Goal: Information Seeking & Learning: Understand process/instructions

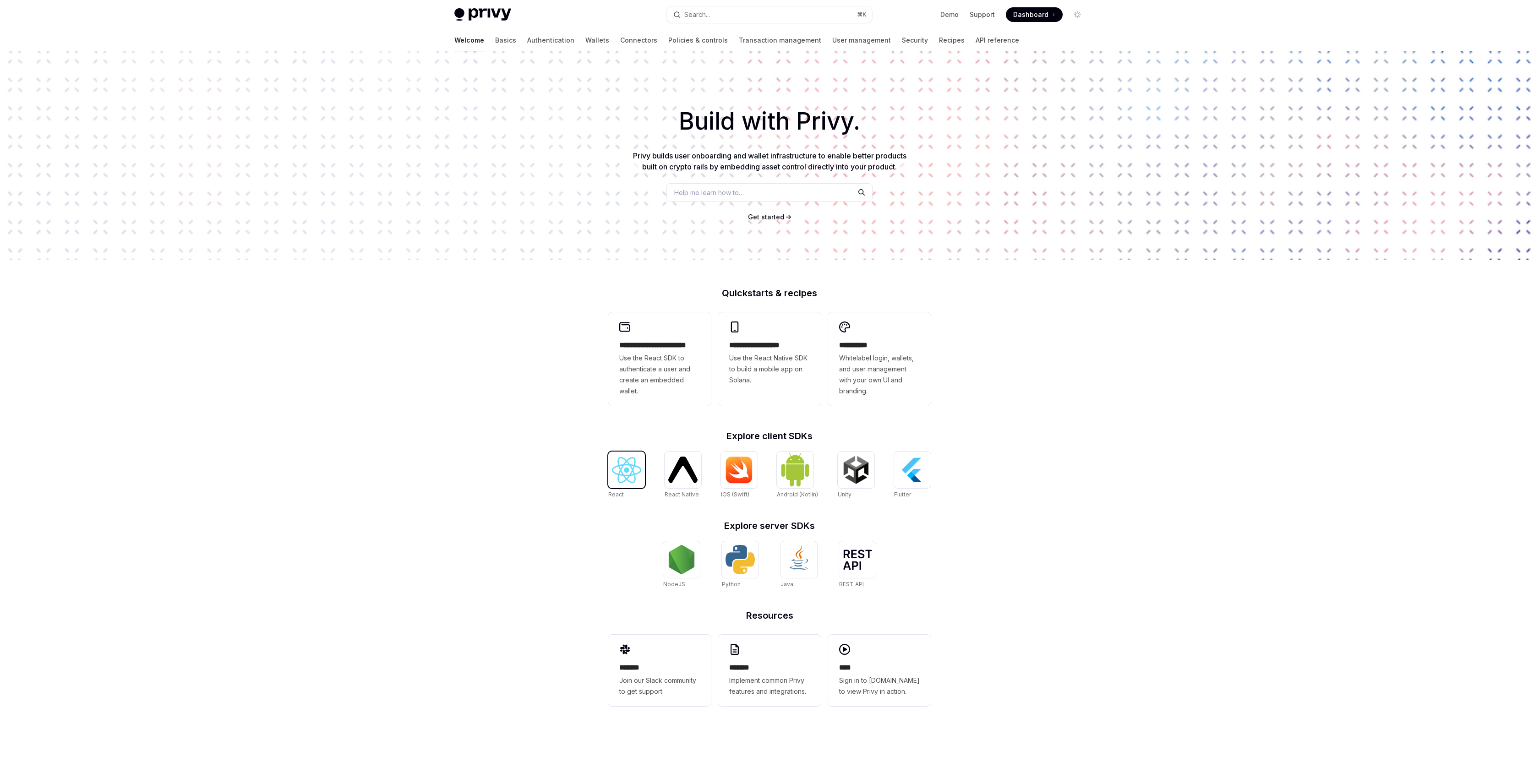
click at [620, 465] on img at bounding box center [626, 470] width 29 height 27
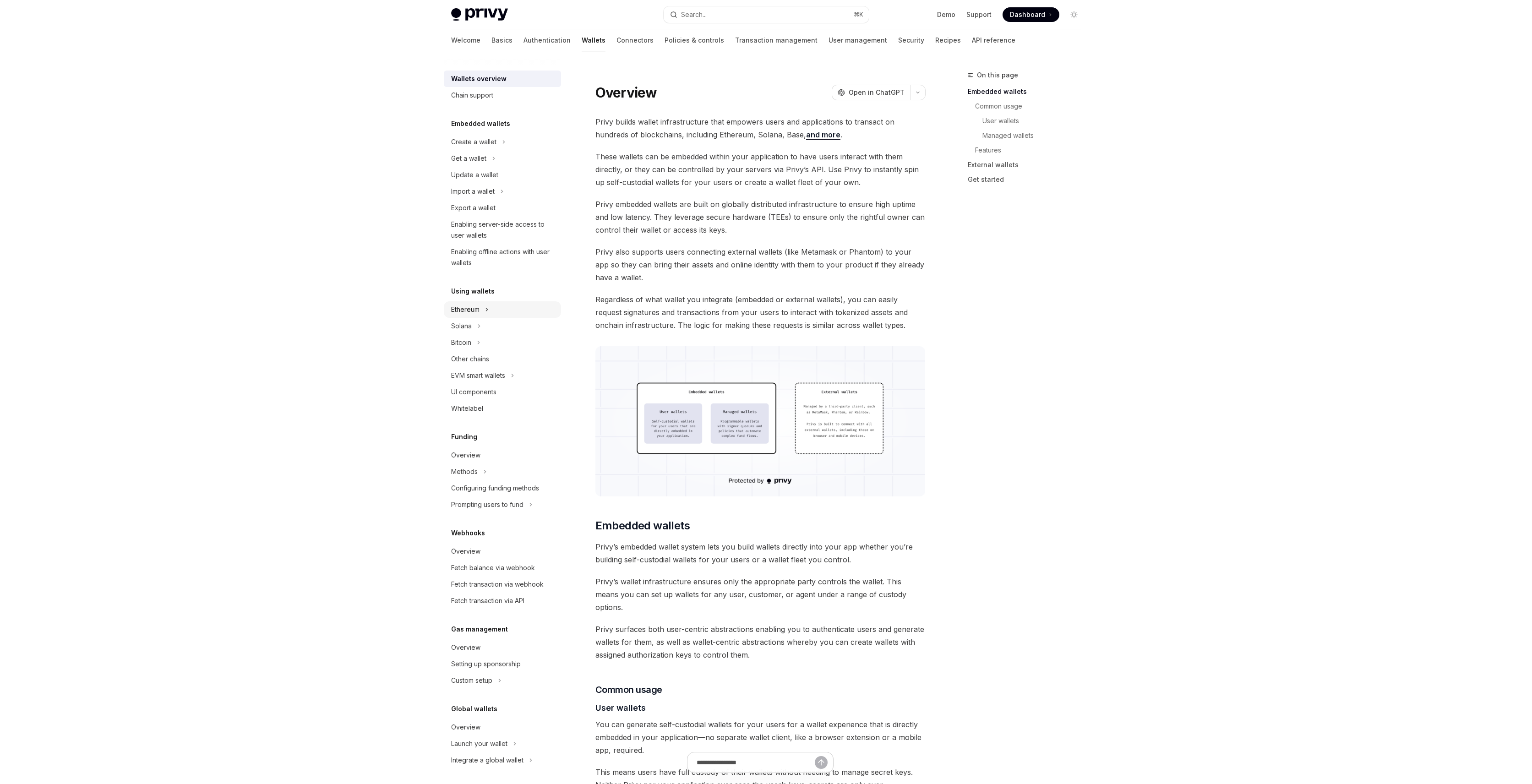
click at [483, 308] on div "Ethereum" at bounding box center [503, 309] width 118 height 16
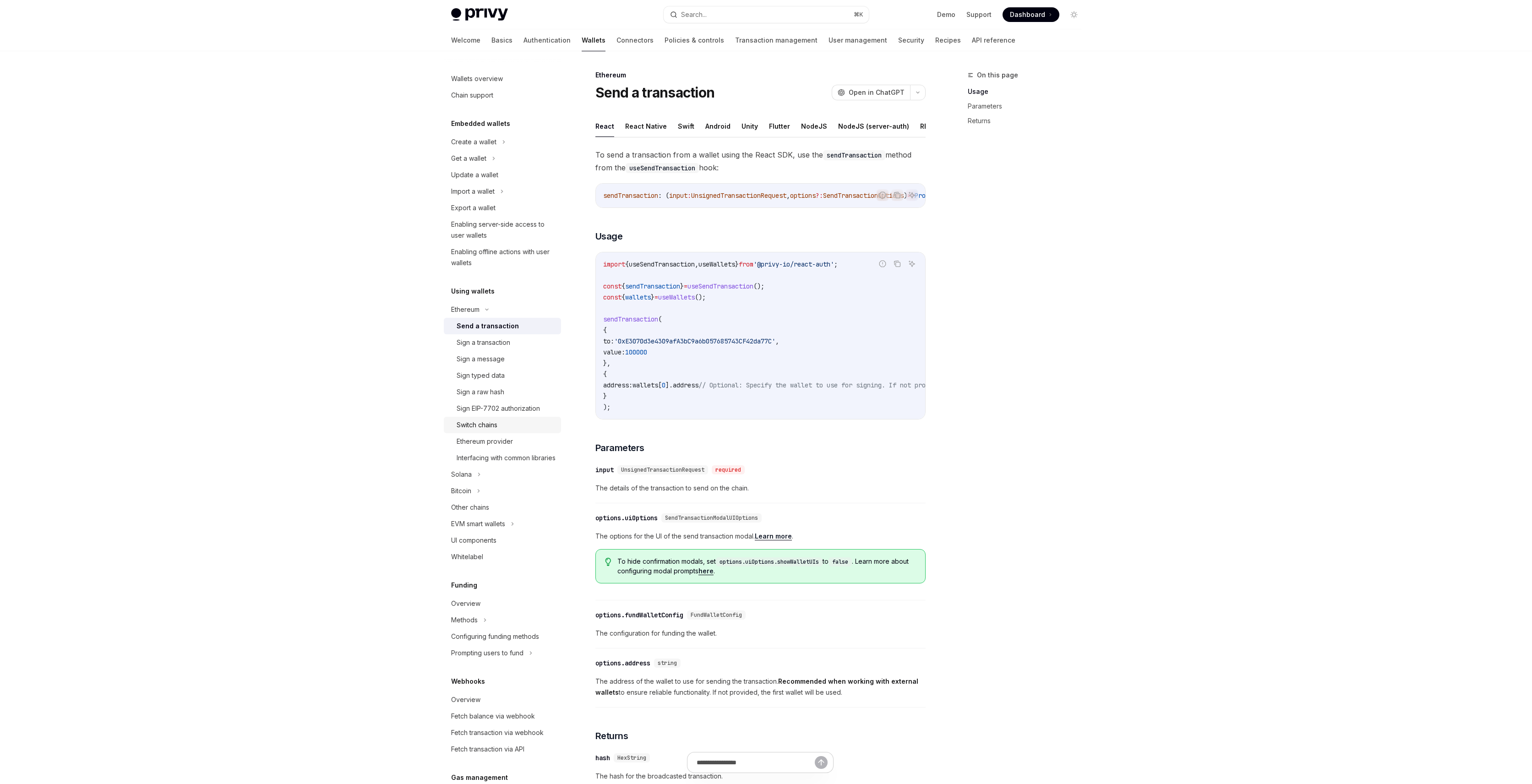
click at [526, 426] on div "Switch chains" at bounding box center [506, 425] width 99 height 11
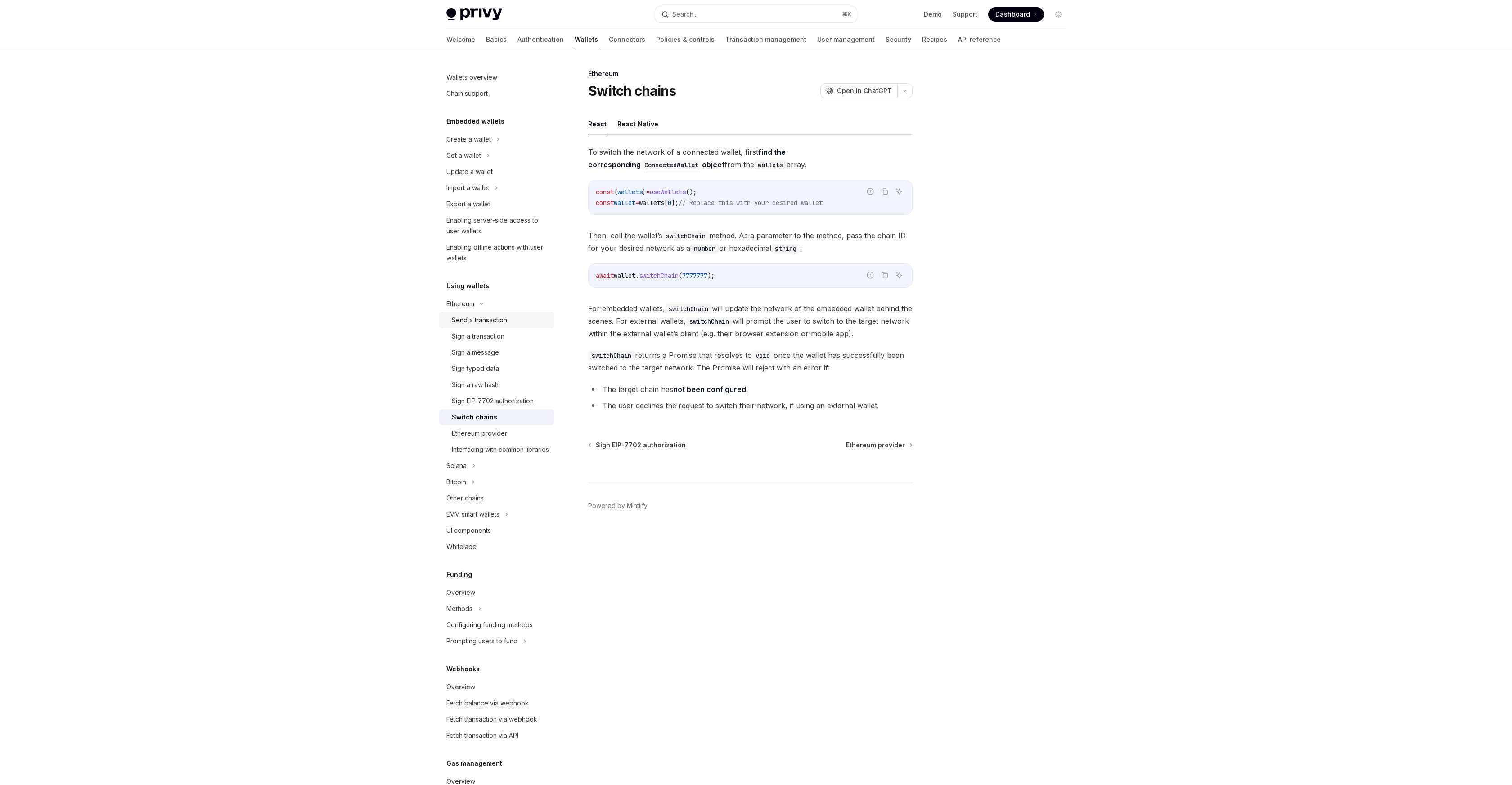
click at [501, 320] on div "Send a transaction" at bounding box center [479, 320] width 55 height 11
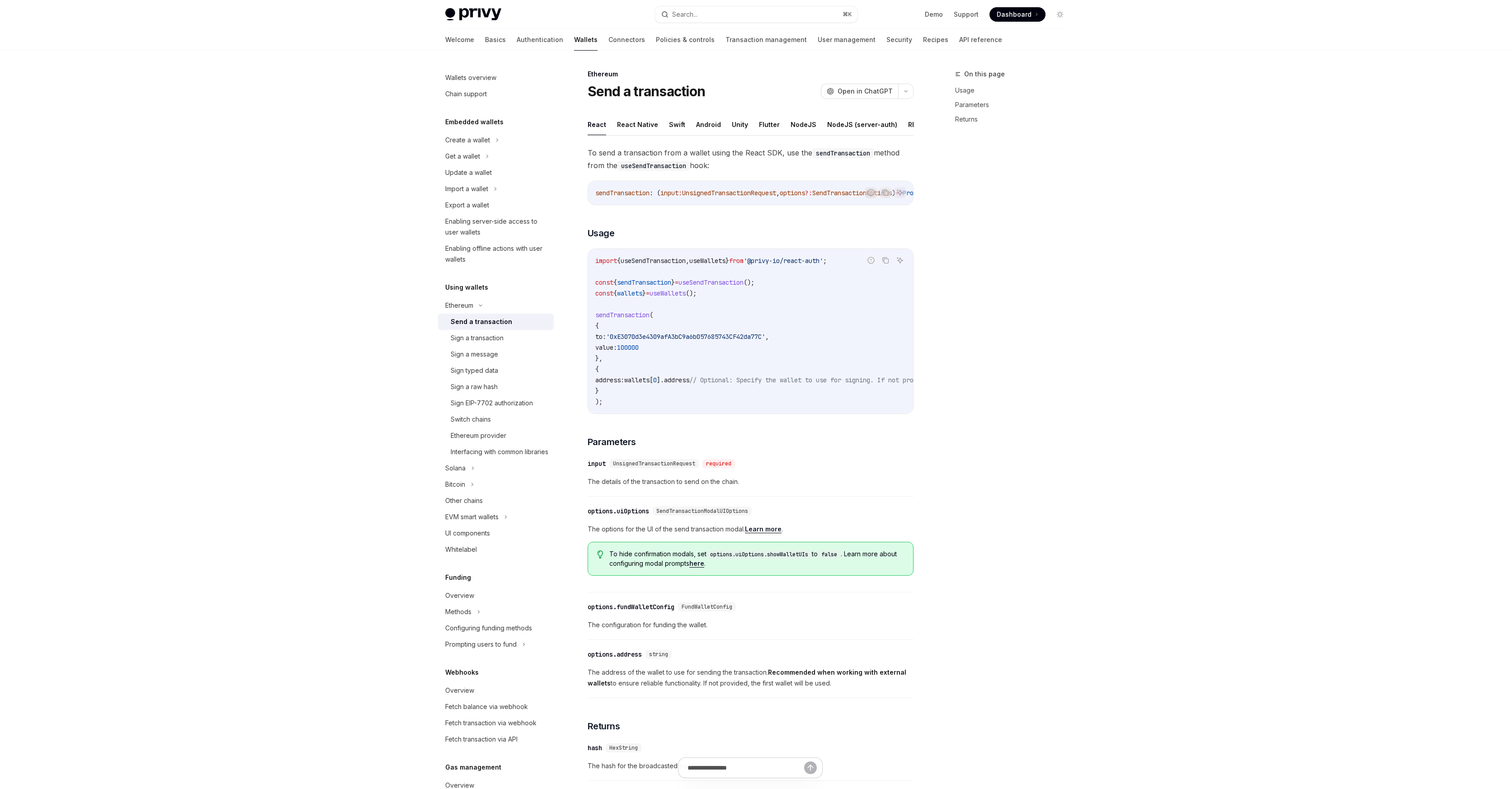
type textarea "*"
click at [257, 468] on div "Privy Docs home page Search... ⌘ K Demo Support Dashboard Dashboard Search... N…" at bounding box center [756, 481] width 1512 height 963
